Goal: Navigation & Orientation: Find specific page/section

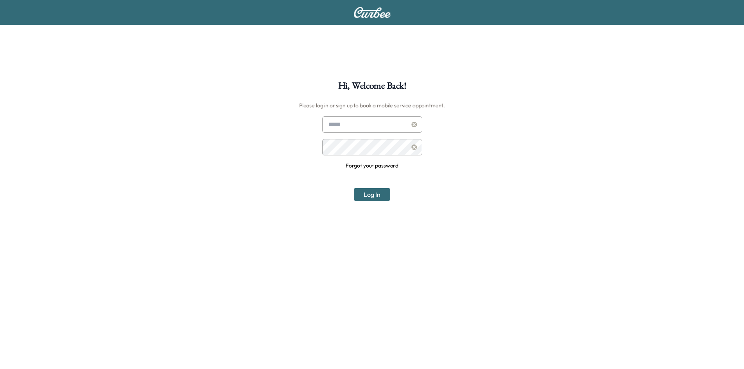
type input "**********"
click at [376, 195] on button "Log In" at bounding box center [372, 194] width 36 height 12
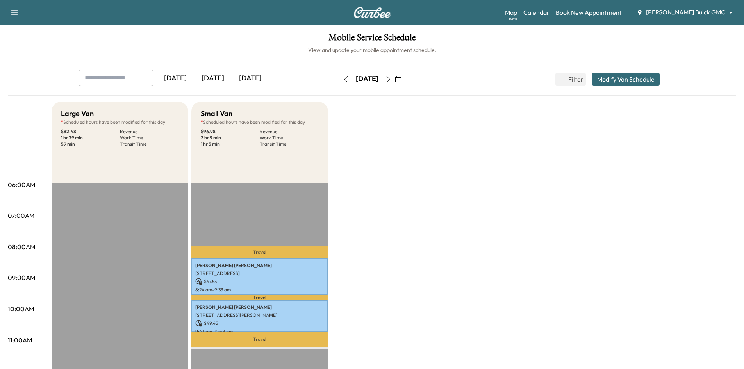
click at [713, 15] on body "Support Log Out Map Beta Calendar Book New Appointment [PERSON_NAME] Buick GMC …" at bounding box center [372, 184] width 744 height 369
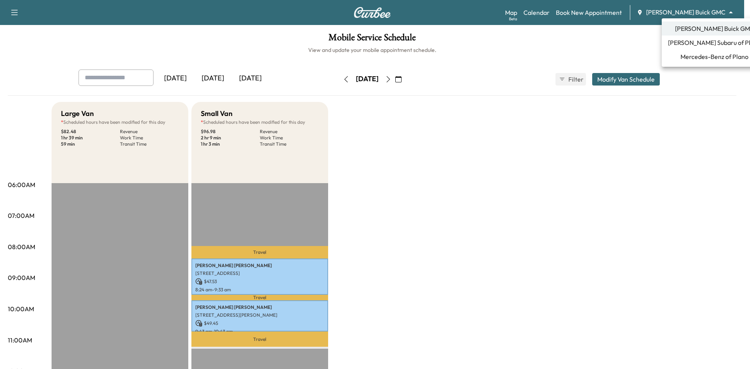
drag, startPoint x: 703, startPoint y: 39, endPoint x: 697, endPoint y: 43, distance: 6.6
click at [702, 41] on span "[PERSON_NAME] Subaru of Plano" at bounding box center [714, 42] width 93 height 9
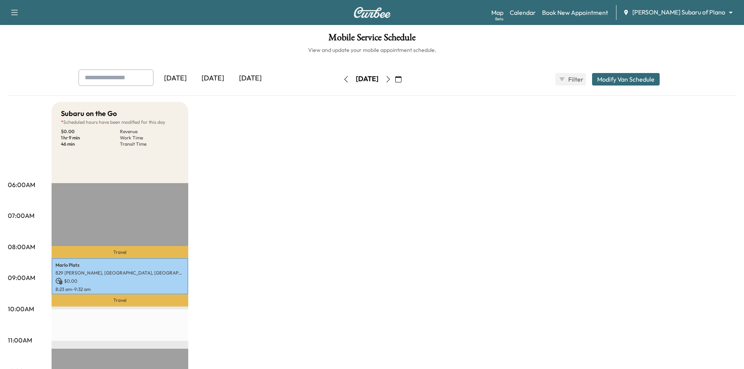
click at [265, 79] on div "[DATE]" at bounding box center [250, 79] width 37 height 18
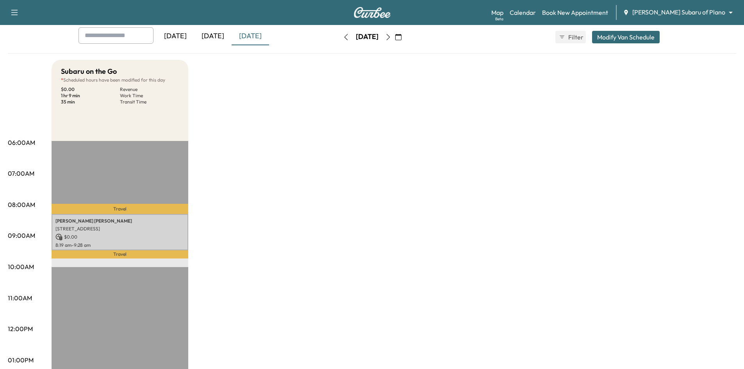
scroll to position [78, 0]
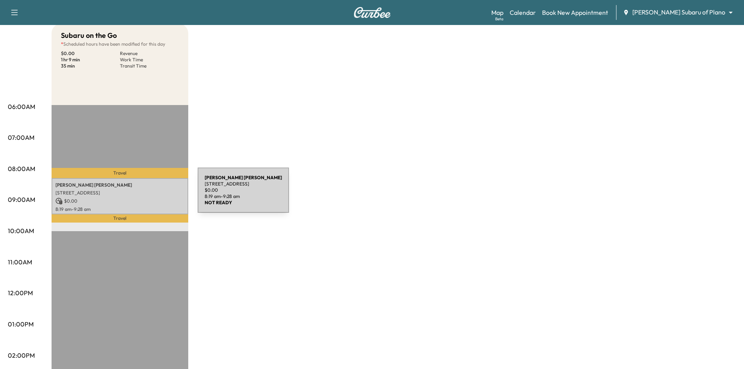
click at [140, 193] on p "[STREET_ADDRESS]" at bounding box center [119, 193] width 129 height 6
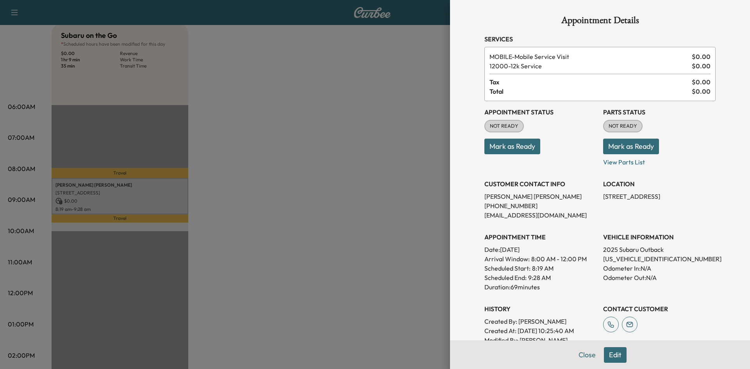
drag, startPoint x: 237, startPoint y: 162, endPoint x: 264, endPoint y: 165, distance: 27.1
click at [257, 164] on div at bounding box center [375, 184] width 750 height 369
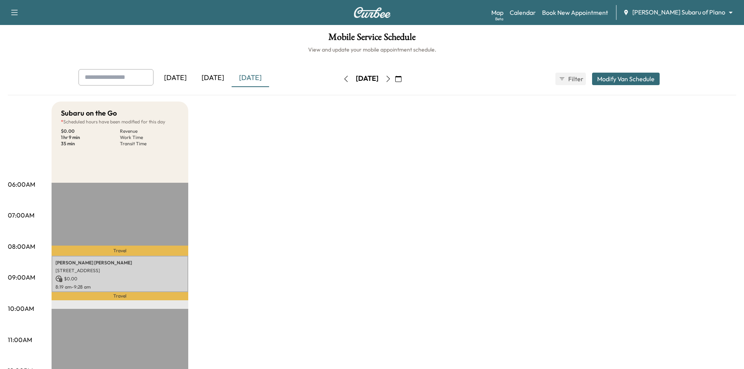
scroll to position [0, 0]
click at [217, 75] on div "[DATE]" at bounding box center [212, 79] width 37 height 18
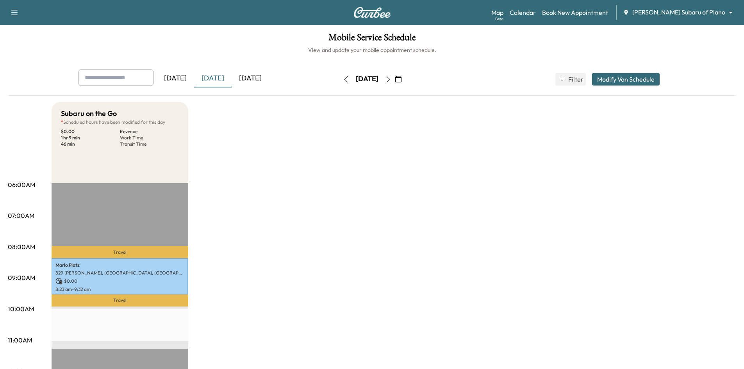
click at [264, 74] on div "[DATE]" at bounding box center [250, 79] width 37 height 18
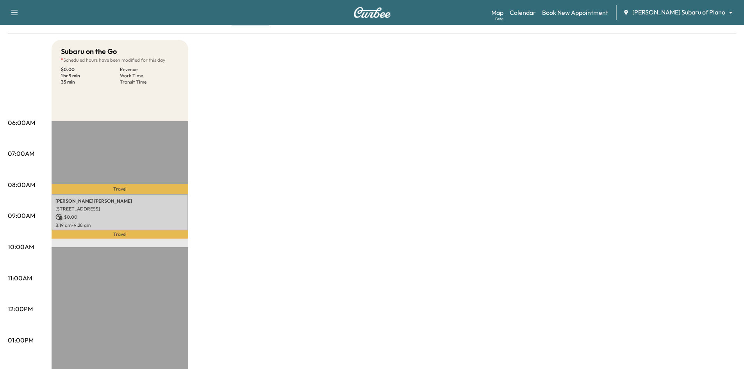
scroll to position [78, 0]
